Goal: Task Accomplishment & Management: Manage account settings

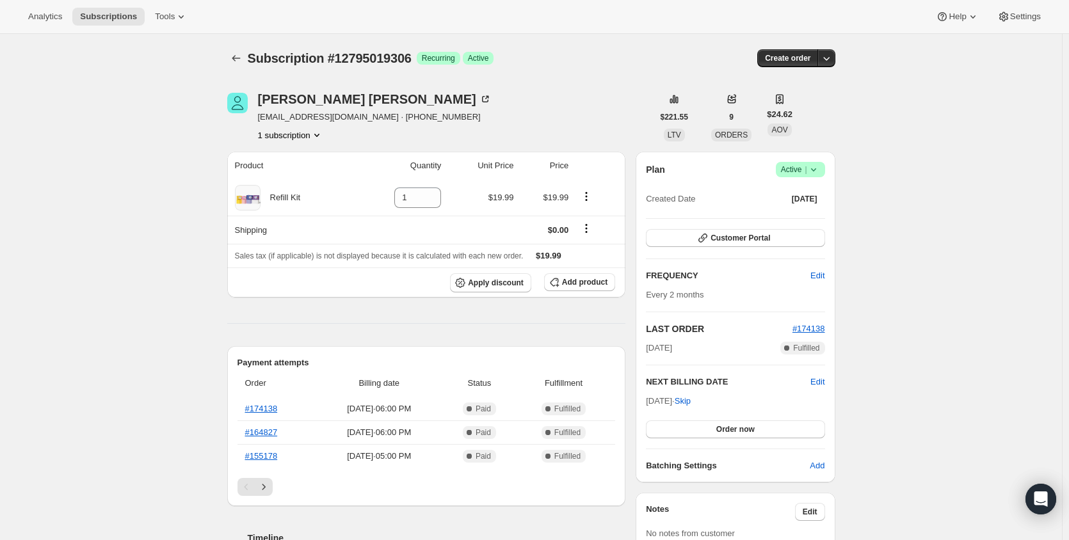
click at [816, 172] on icon at bounding box center [813, 169] width 13 height 13
click at [795, 198] on span "Pause subscription" at bounding box center [803, 195] width 70 height 10
